Goal: Use online tool/utility: Use online tool/utility

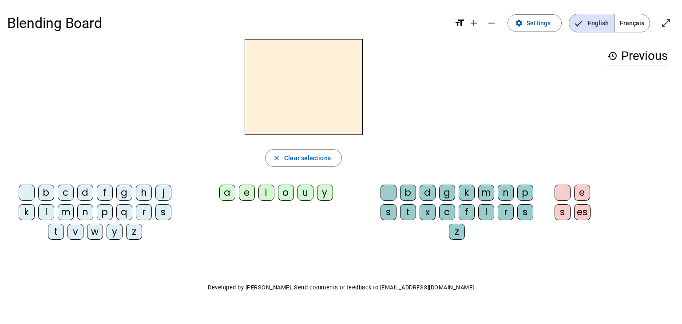
click at [67, 193] on div "c" at bounding box center [66, 193] width 16 height 16
click at [228, 193] on div "a" at bounding box center [227, 193] width 16 height 16
click at [432, 194] on div "d" at bounding box center [428, 193] width 16 height 16
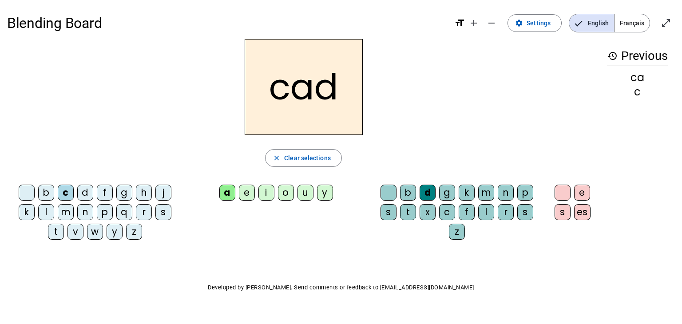
click at [580, 194] on div "e" at bounding box center [582, 193] width 16 height 16
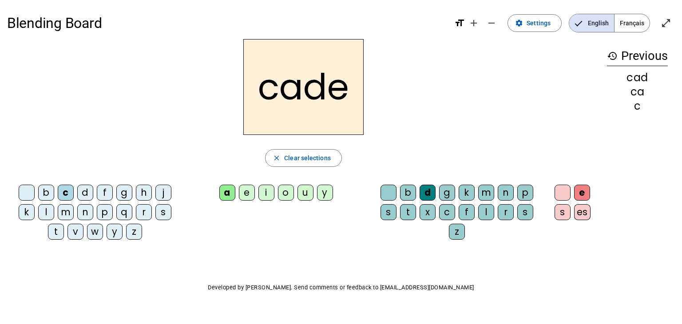
click at [225, 190] on div "a" at bounding box center [227, 193] width 16 height 16
click at [233, 196] on div "a" at bounding box center [227, 193] width 16 height 16
click at [248, 200] on letter-bubble "e" at bounding box center [249, 195] width 20 height 20
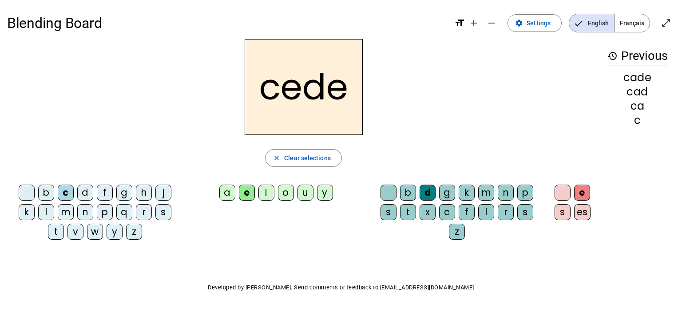
click at [249, 197] on div "e" at bounding box center [247, 193] width 16 height 16
click at [265, 196] on div "i" at bounding box center [266, 193] width 16 height 16
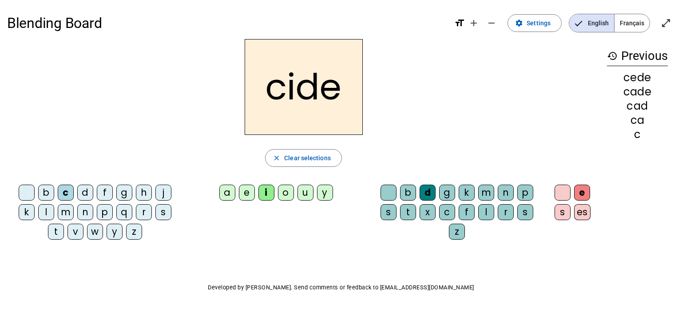
click at [285, 195] on div "o" at bounding box center [286, 193] width 16 height 16
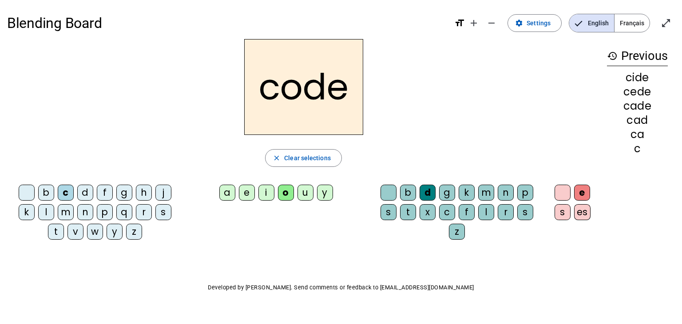
click at [306, 196] on div "u" at bounding box center [305, 193] width 16 height 16
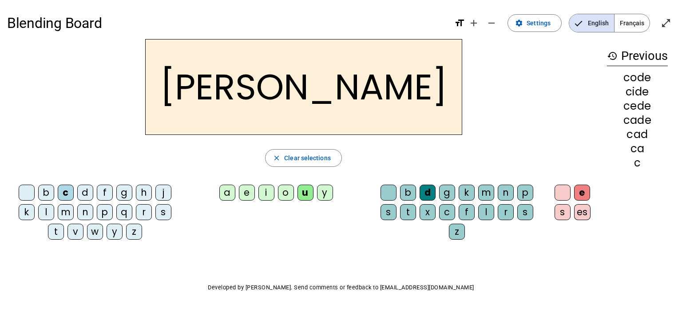
click at [324, 192] on div "y" at bounding box center [325, 193] width 16 height 16
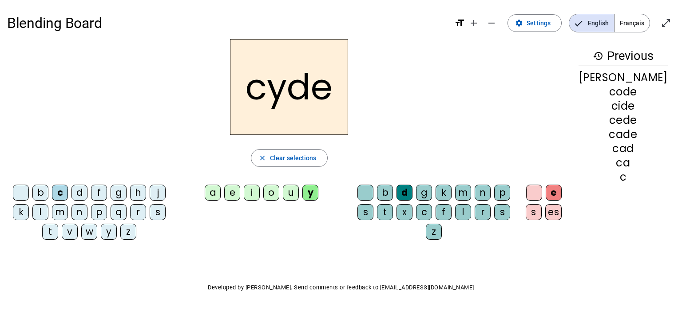
click at [107, 210] on div "p" at bounding box center [99, 212] width 16 height 16
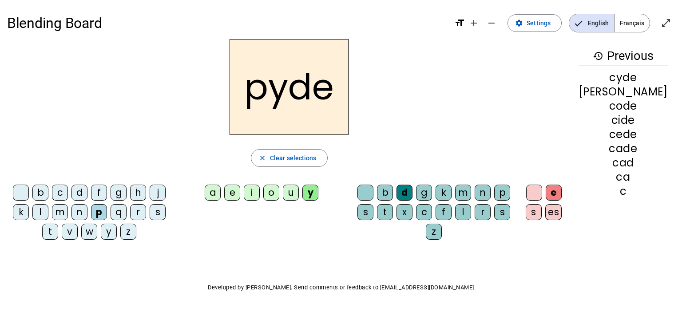
click at [471, 191] on div "m" at bounding box center [463, 193] width 16 height 16
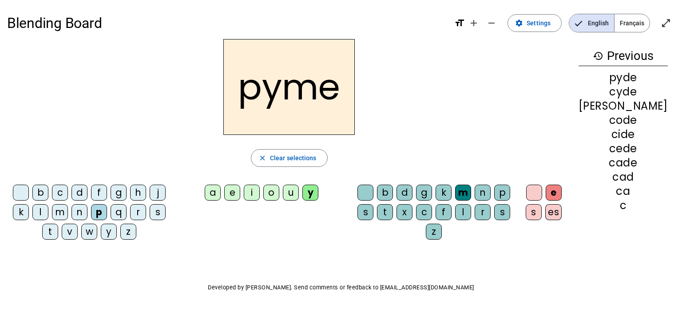
click at [542, 209] on div "s" at bounding box center [534, 212] width 16 height 16
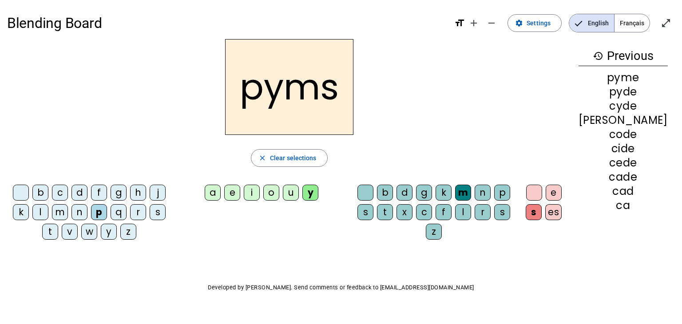
click at [562, 209] on div "es" at bounding box center [553, 212] width 16 height 16
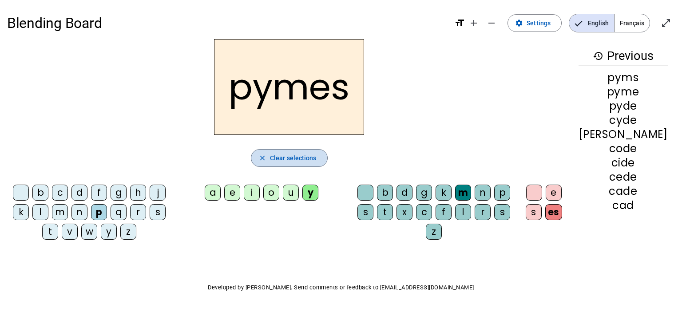
click at [314, 159] on span "Clear selections" at bounding box center [293, 158] width 47 height 11
